Goal: Transaction & Acquisition: Purchase product/service

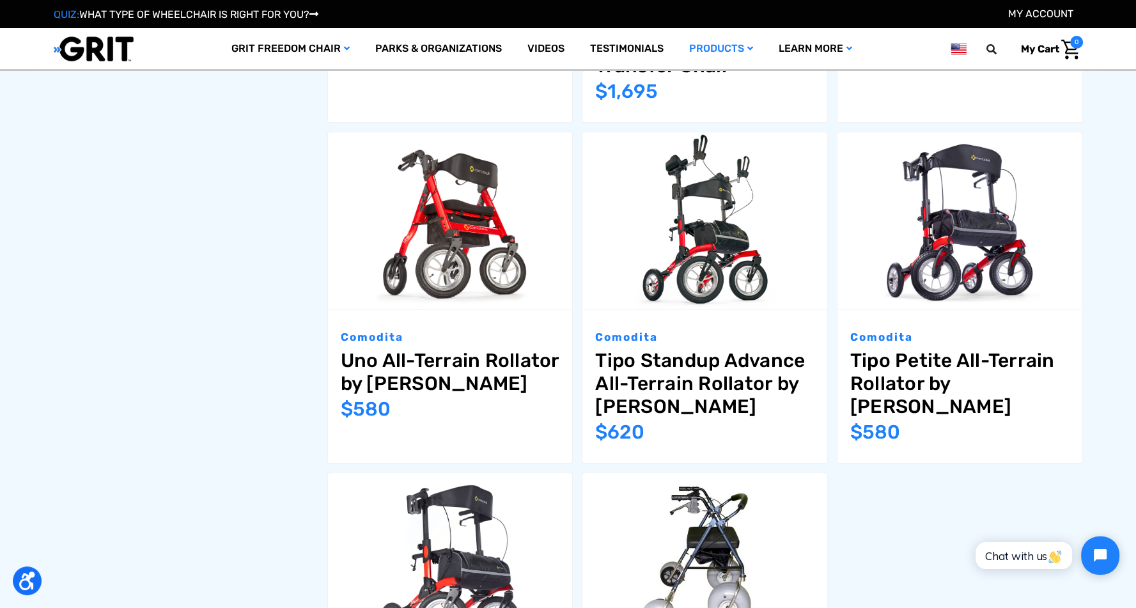
scroll to position [874, 0]
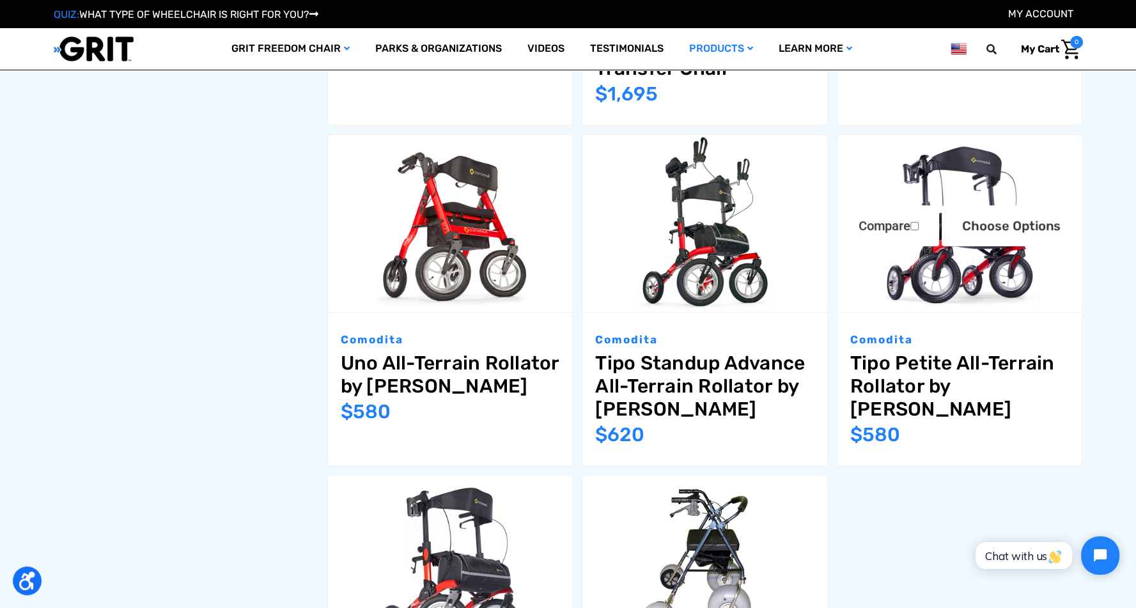
click at [910, 366] on link "Tipo Petite All-Terrain Rollator by [PERSON_NAME]" at bounding box center [959, 386] width 219 height 69
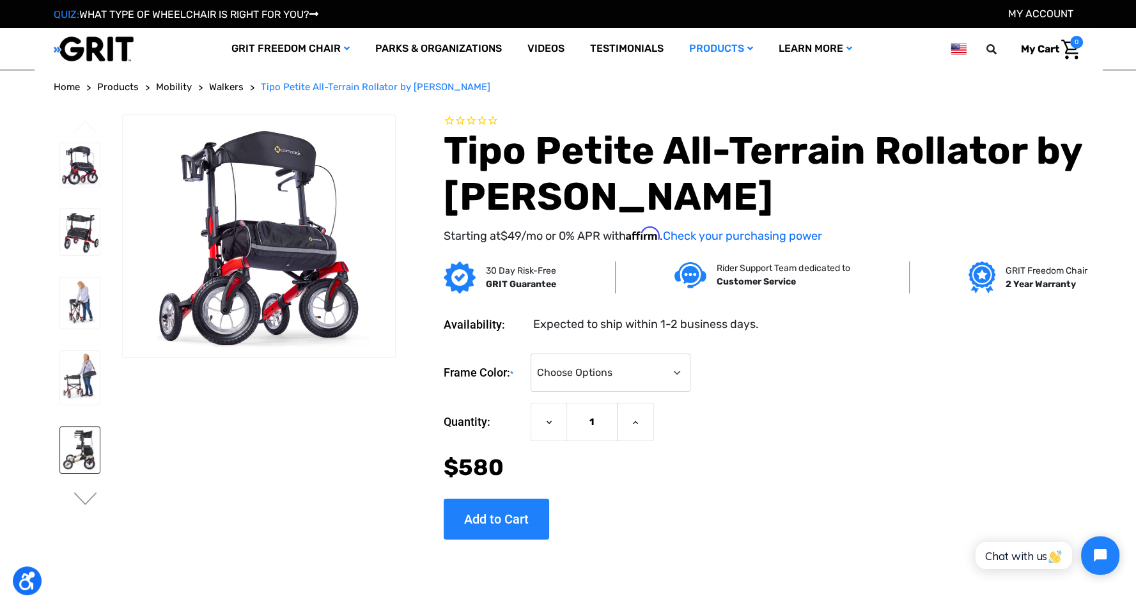
click at [84, 468] on img at bounding box center [80, 450] width 40 height 47
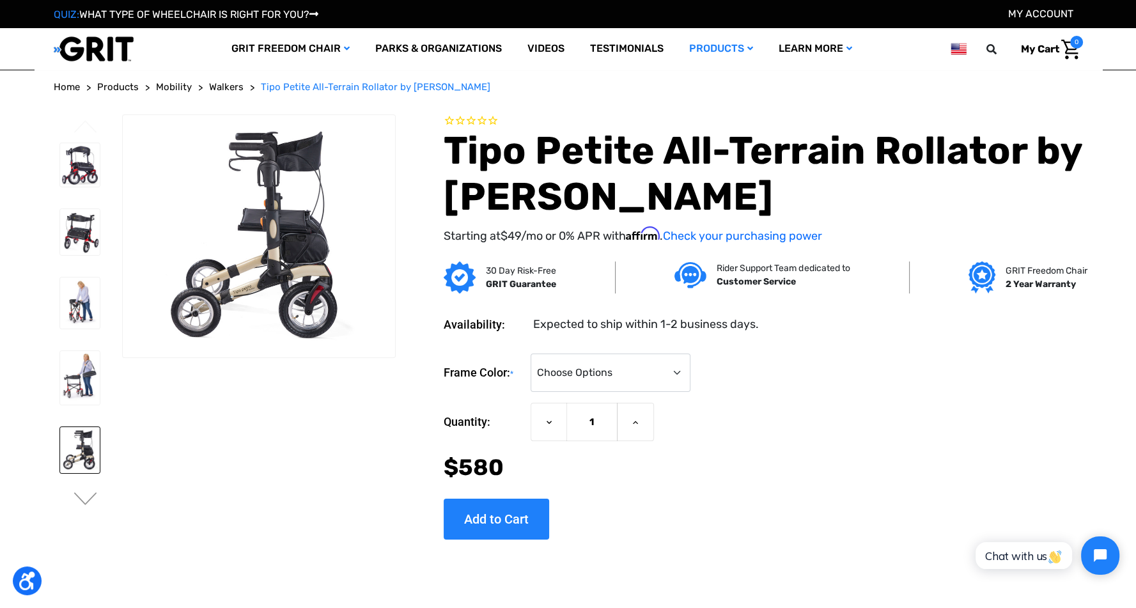
click at [84, 468] on img at bounding box center [80, 450] width 40 height 47
click at [690, 371] on select "Choose Options Metallic Champagne Metallic Graphite Modena Yellow Modena Red" at bounding box center [611, 373] width 160 height 38
select select "1396"
click at [566, 354] on select "Choose Options Metallic Champagne Metallic Graphite Modena Yellow Modena Red" at bounding box center [611, 373] width 160 height 38
